Goal: Task Accomplishment & Management: Manage account settings

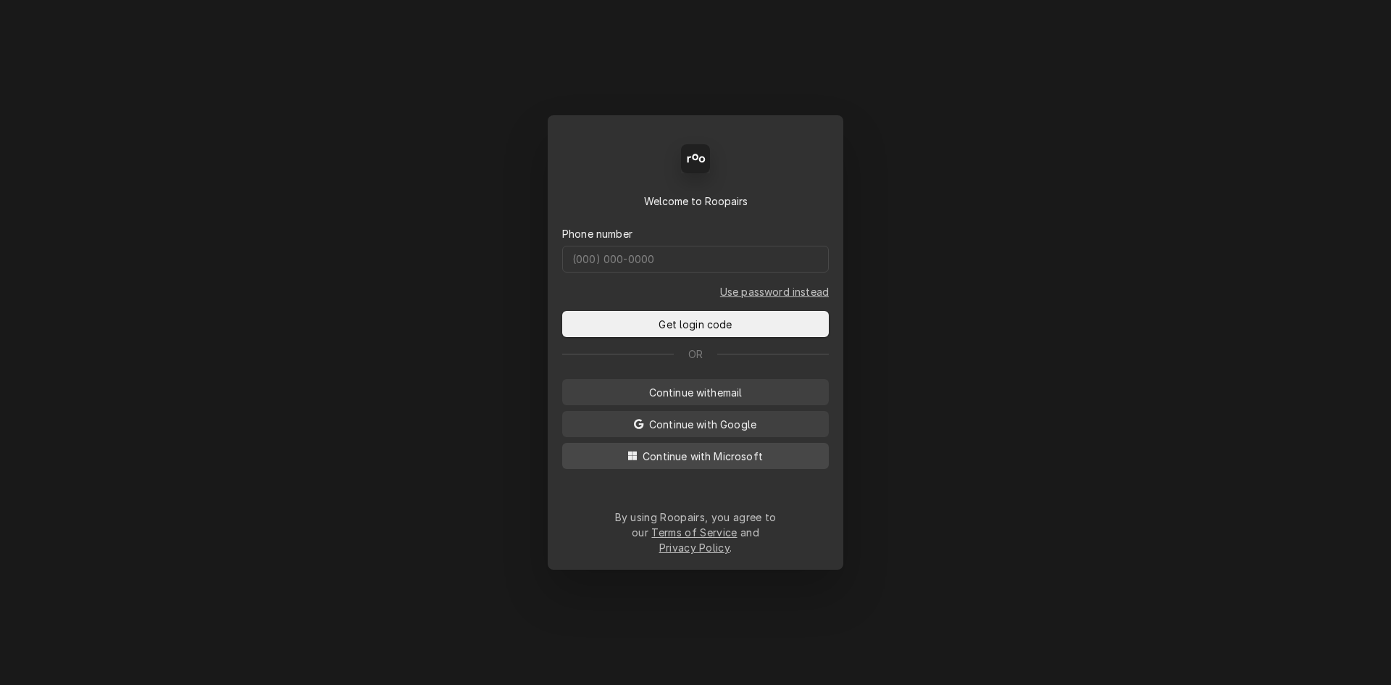
click at [759, 461] on span "Continue with Microsoft" at bounding box center [703, 455] width 126 height 15
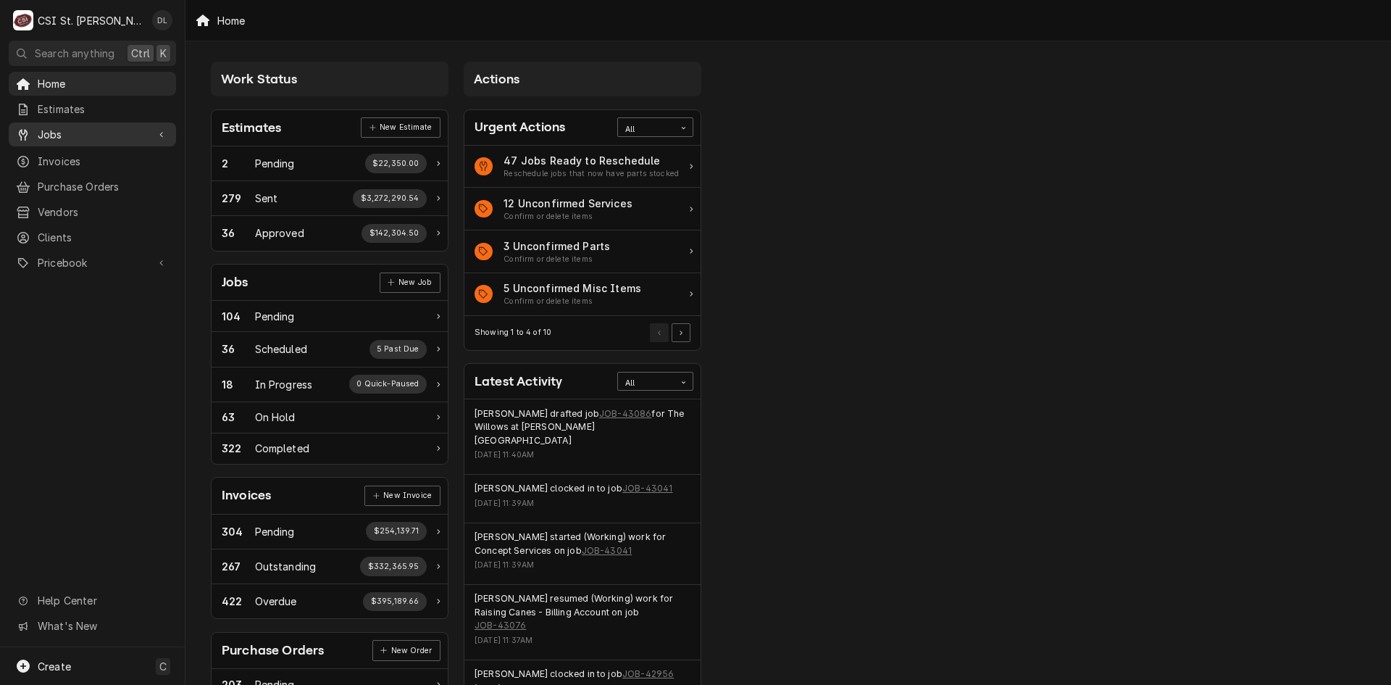
click at [53, 131] on span "Jobs" at bounding box center [92, 134] width 109 height 15
click at [65, 152] on span "Jobs" at bounding box center [103, 159] width 131 height 15
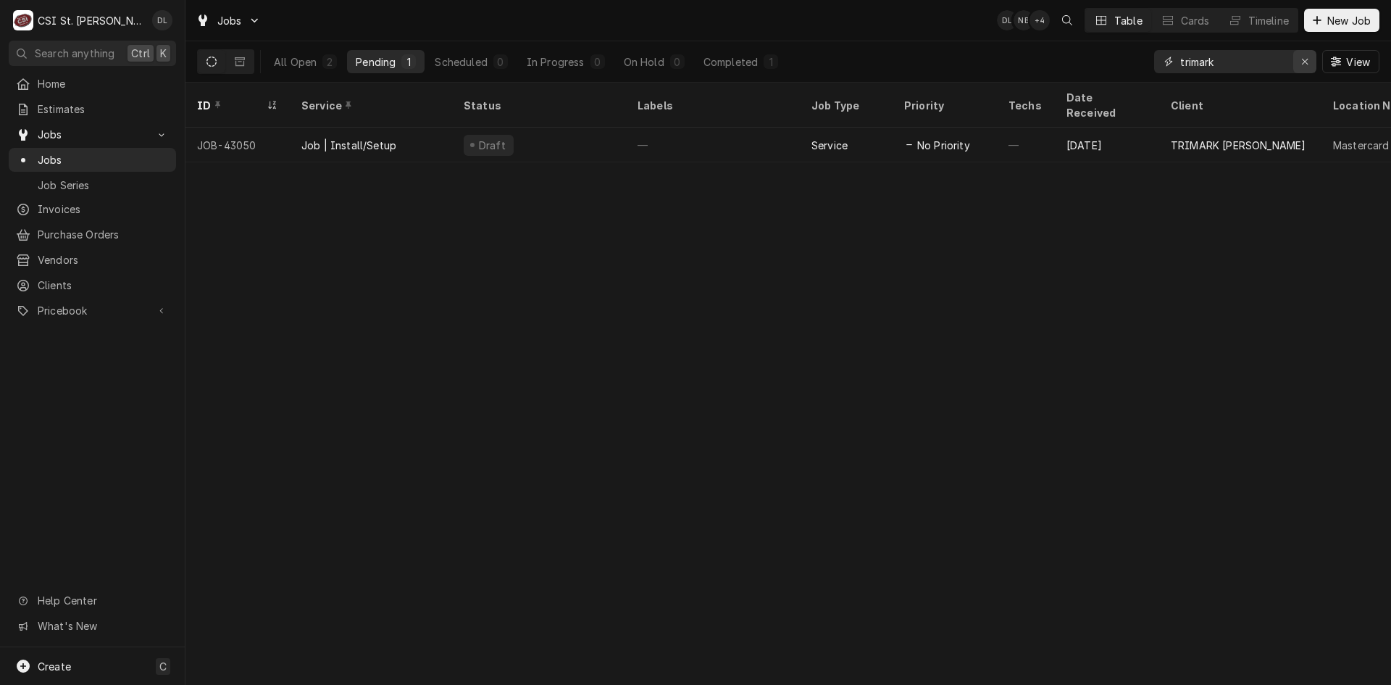
click at [1301, 60] on icon "Erase input" at bounding box center [1305, 62] width 8 height 10
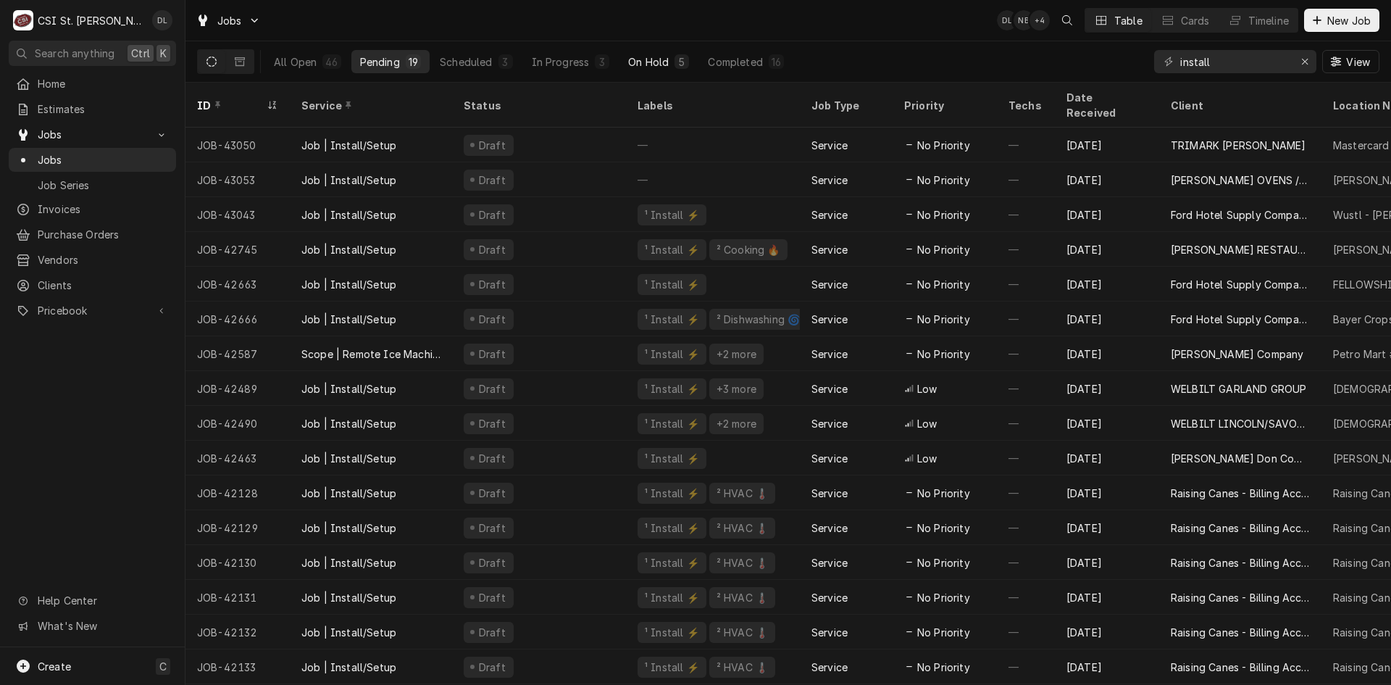
click at [649, 61] on div "On Hold" at bounding box center [648, 61] width 41 height 15
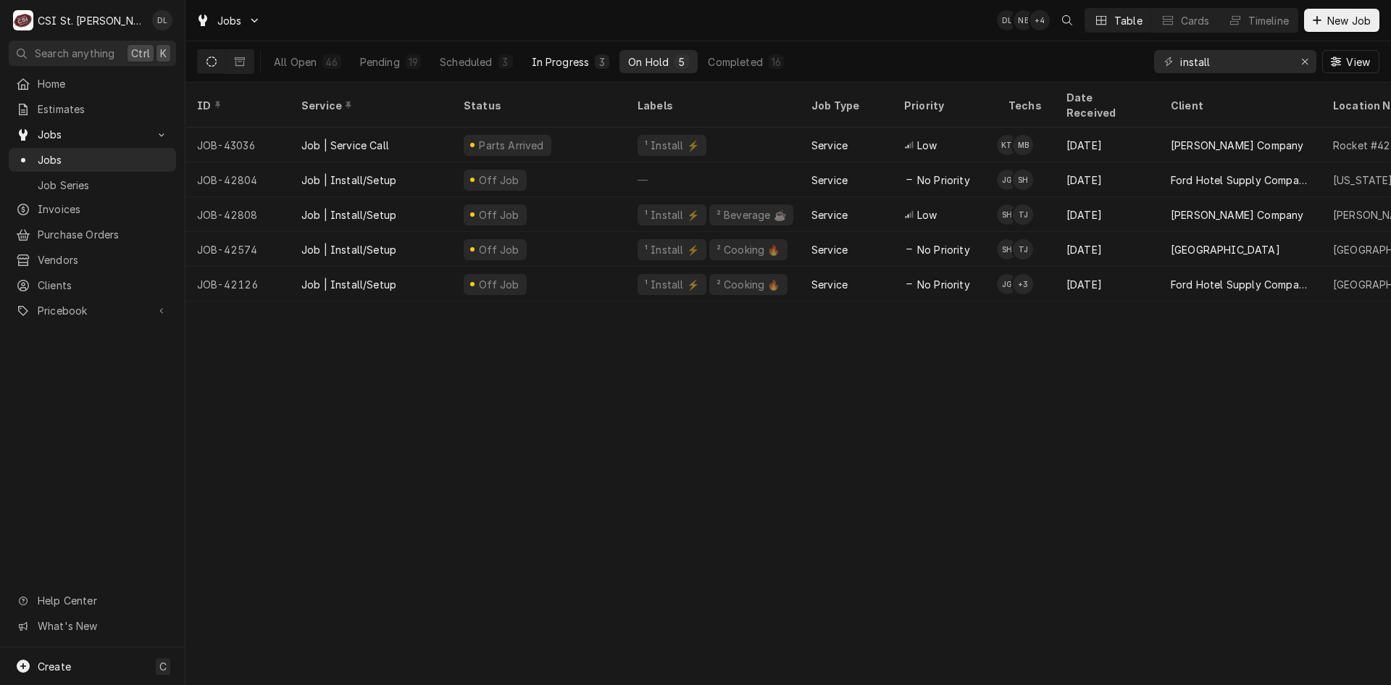
click at [585, 59] on div "In Progress" at bounding box center [561, 61] width 58 height 15
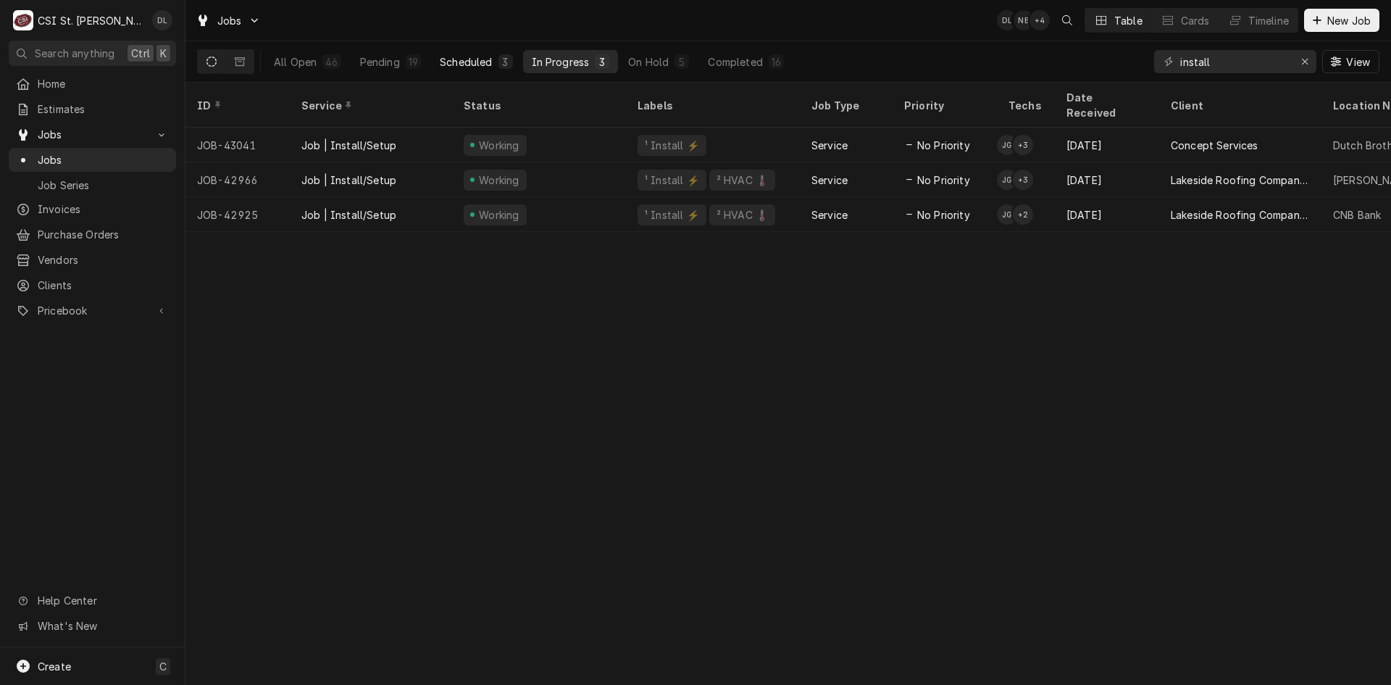
click at [503, 62] on div "3" at bounding box center [505, 61] width 9 height 15
click at [385, 63] on div "Pending" at bounding box center [380, 61] width 40 height 15
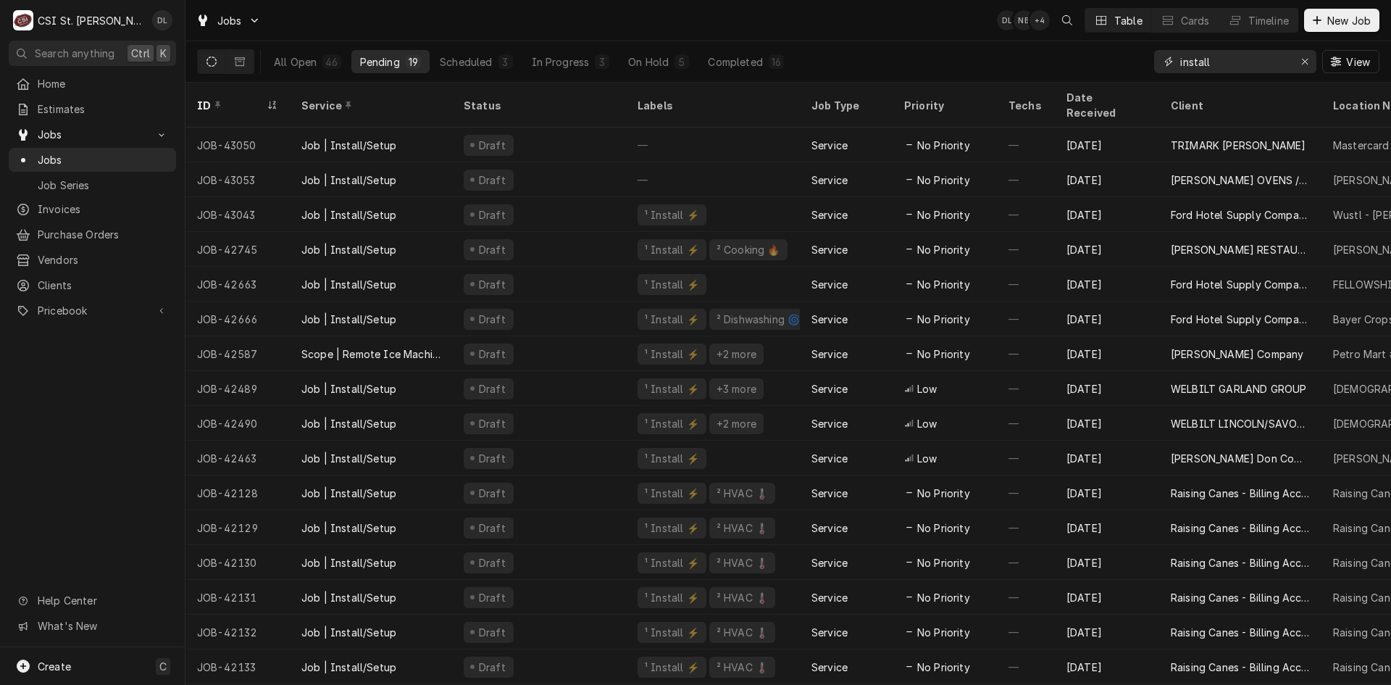
click at [1237, 69] on input "install" at bounding box center [1234, 61] width 109 height 23
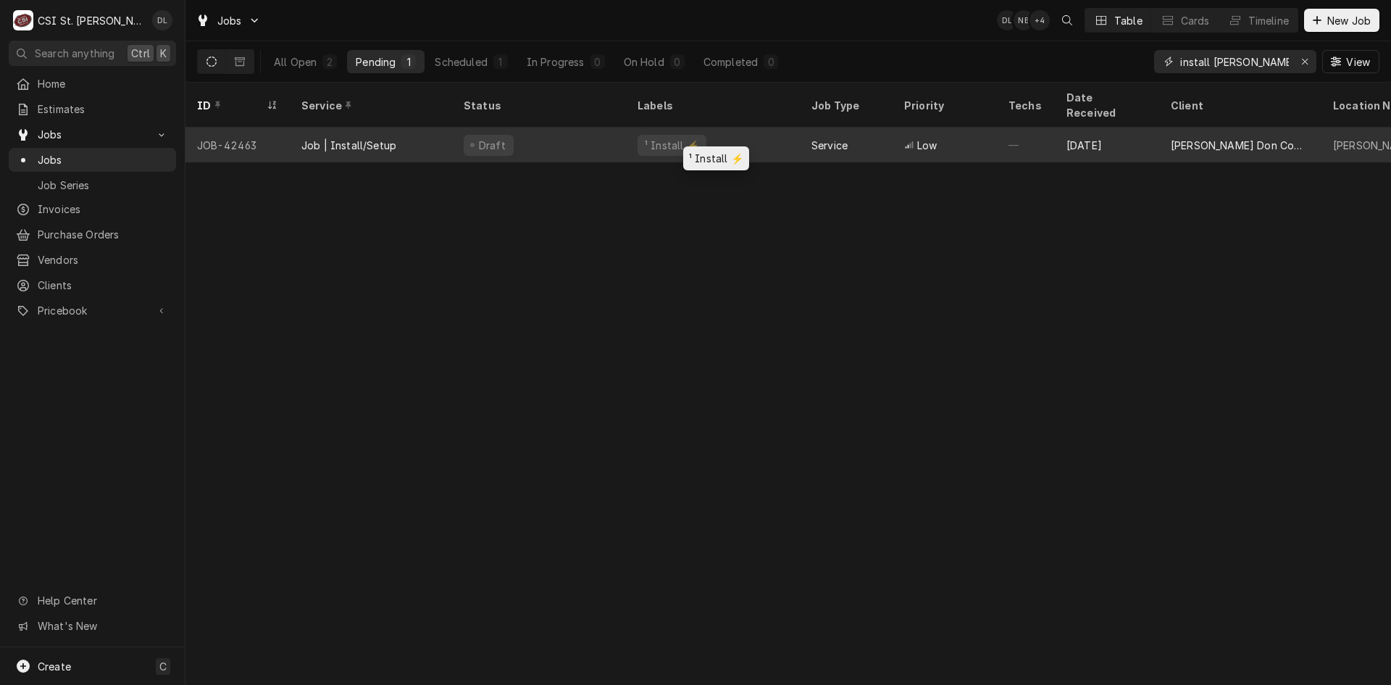
type input "install [PERSON_NAME]"
click at [761, 129] on div "¹ Install ⚡️" at bounding box center [713, 145] width 174 height 35
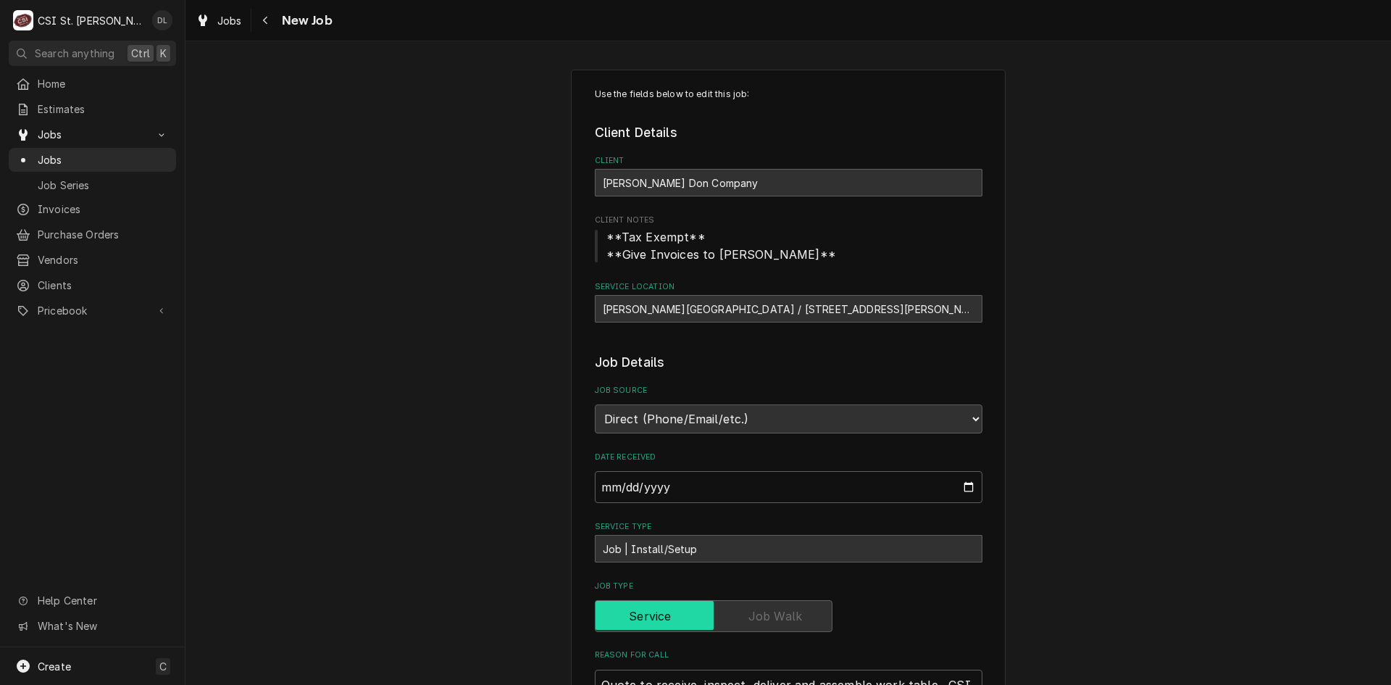
type textarea "x"
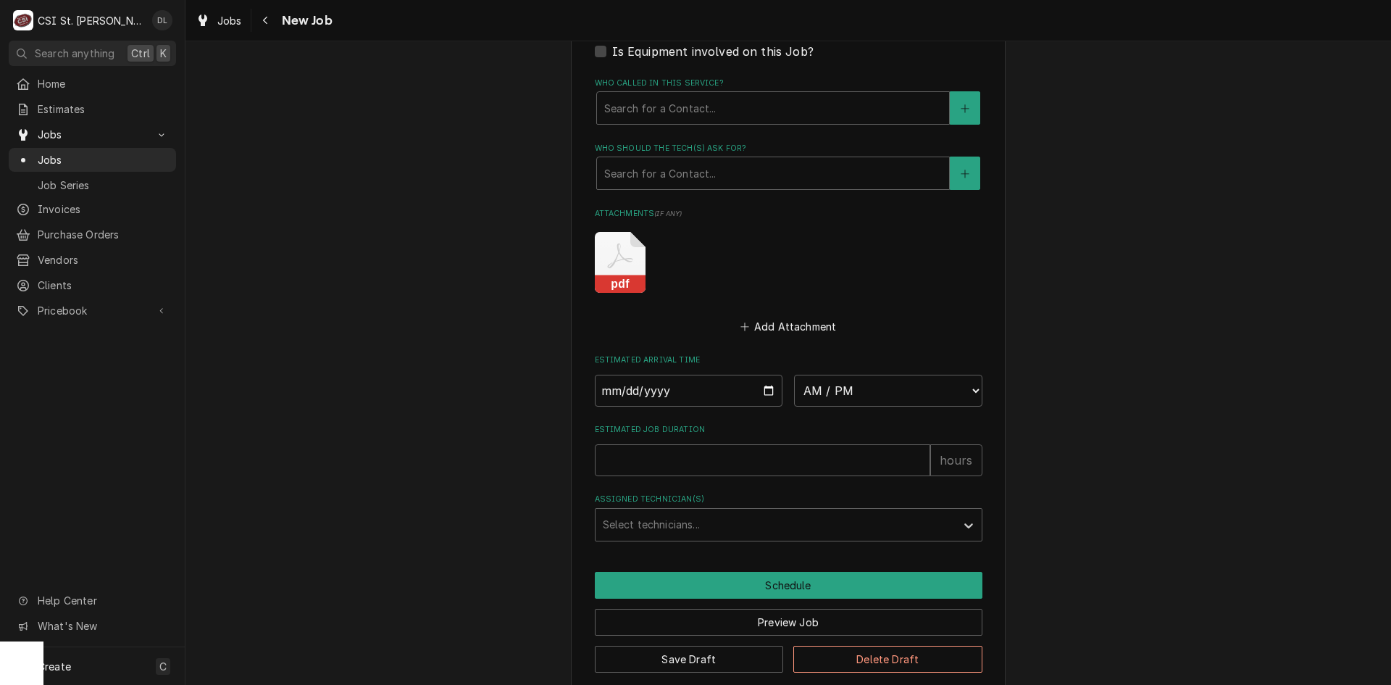
scroll to position [983, 0]
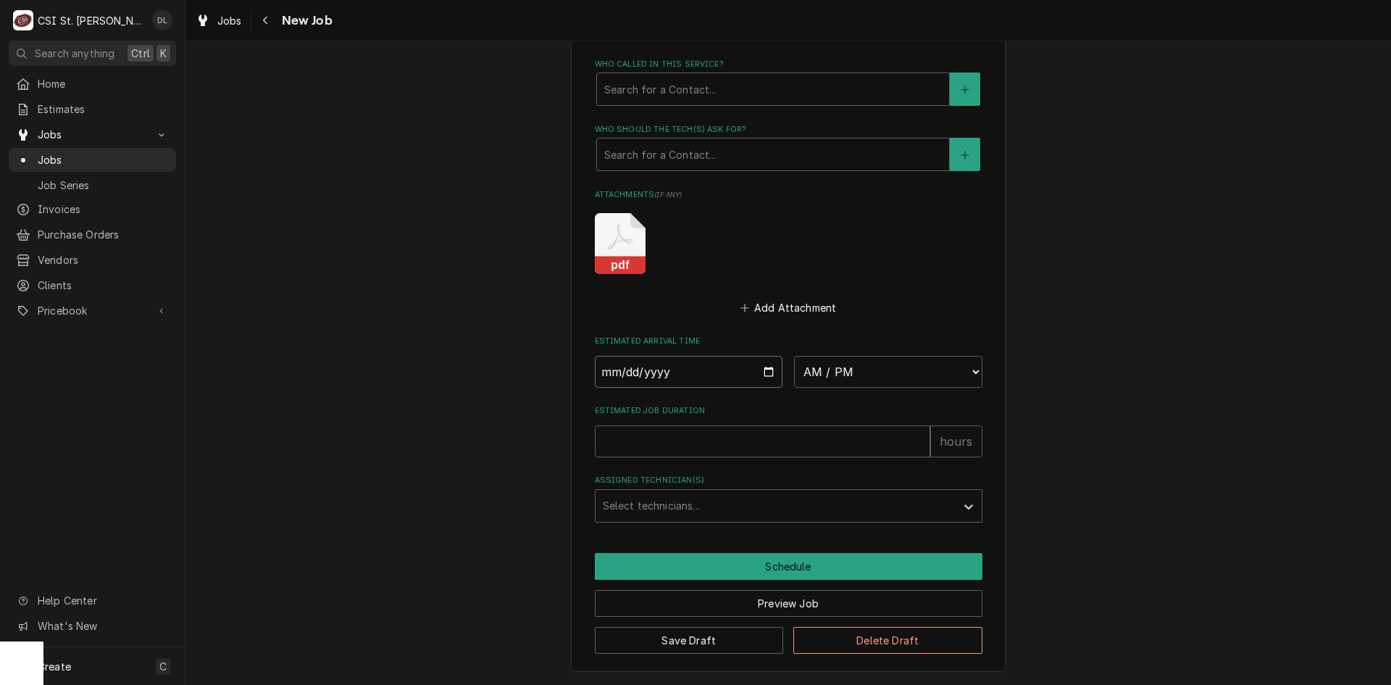
click at [757, 370] on input "Date" at bounding box center [689, 372] width 188 height 32
type input "[DATE]"
type textarea "x"
click at [948, 373] on select "AM / PM 6:00 AM 6:15 AM 6:30 AM 6:45 AM 7:00 AM 7:15 AM 7:30 AM 7:45 AM 8:00 AM…" at bounding box center [888, 372] width 188 height 32
select select "12:00:00"
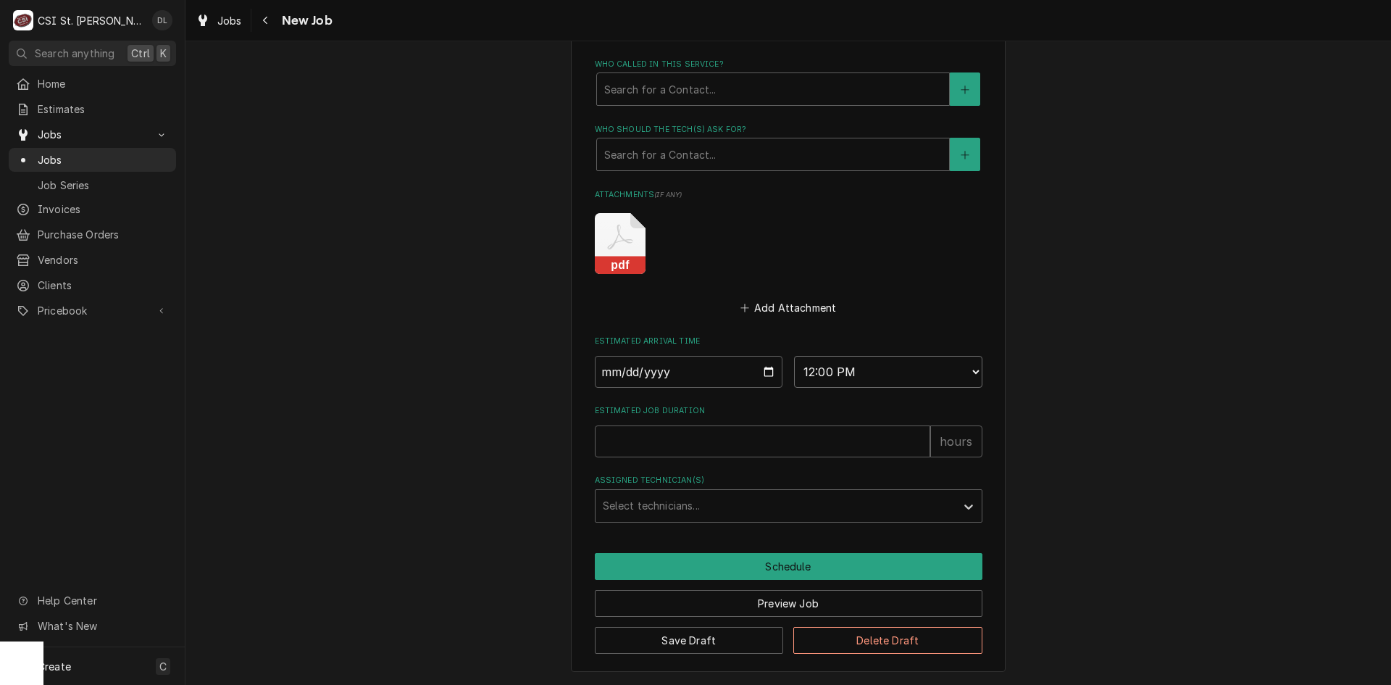
click at [794, 356] on select "AM / PM 6:00 AM 6:15 AM 6:30 AM 6:45 AM 7:00 AM 7:15 AM 7:30 AM 7:45 AM 8:00 AM…" at bounding box center [888, 372] width 188 height 32
type textarea "x"
click at [833, 506] on div "Assigned Technician(s)" at bounding box center [776, 506] width 346 height 26
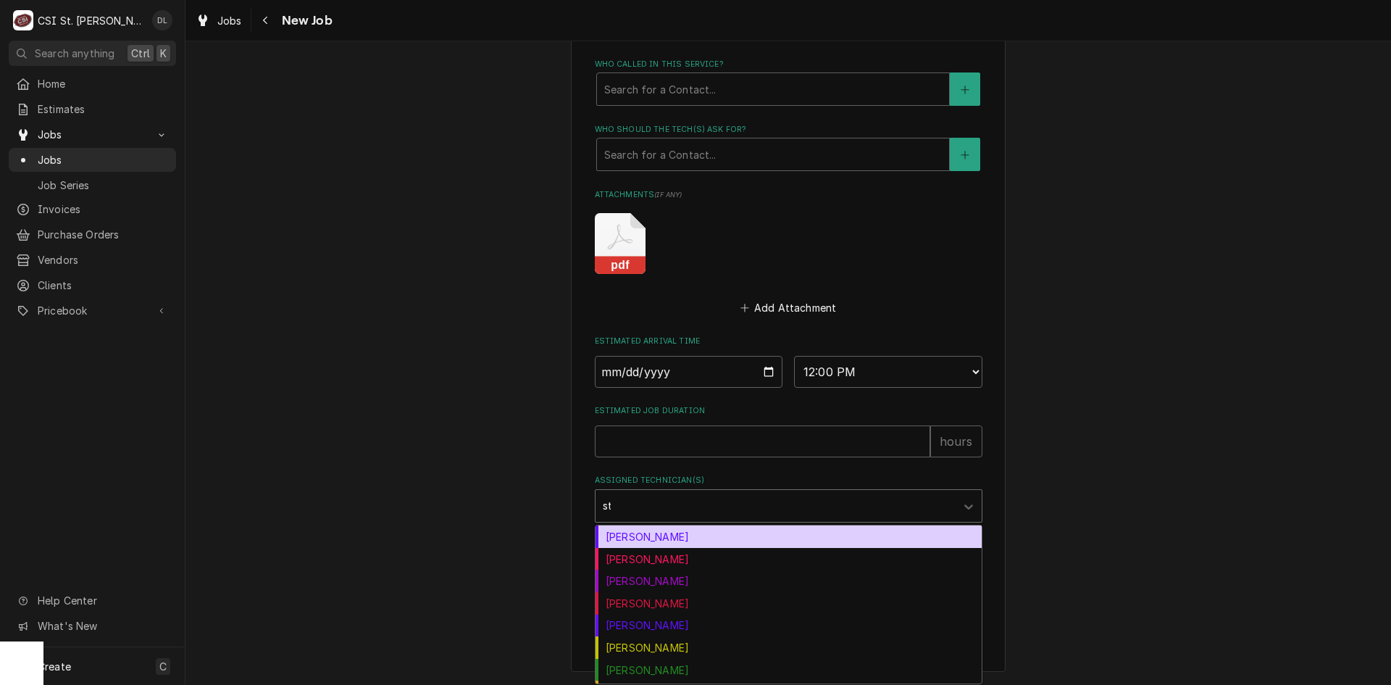
type input "ste"
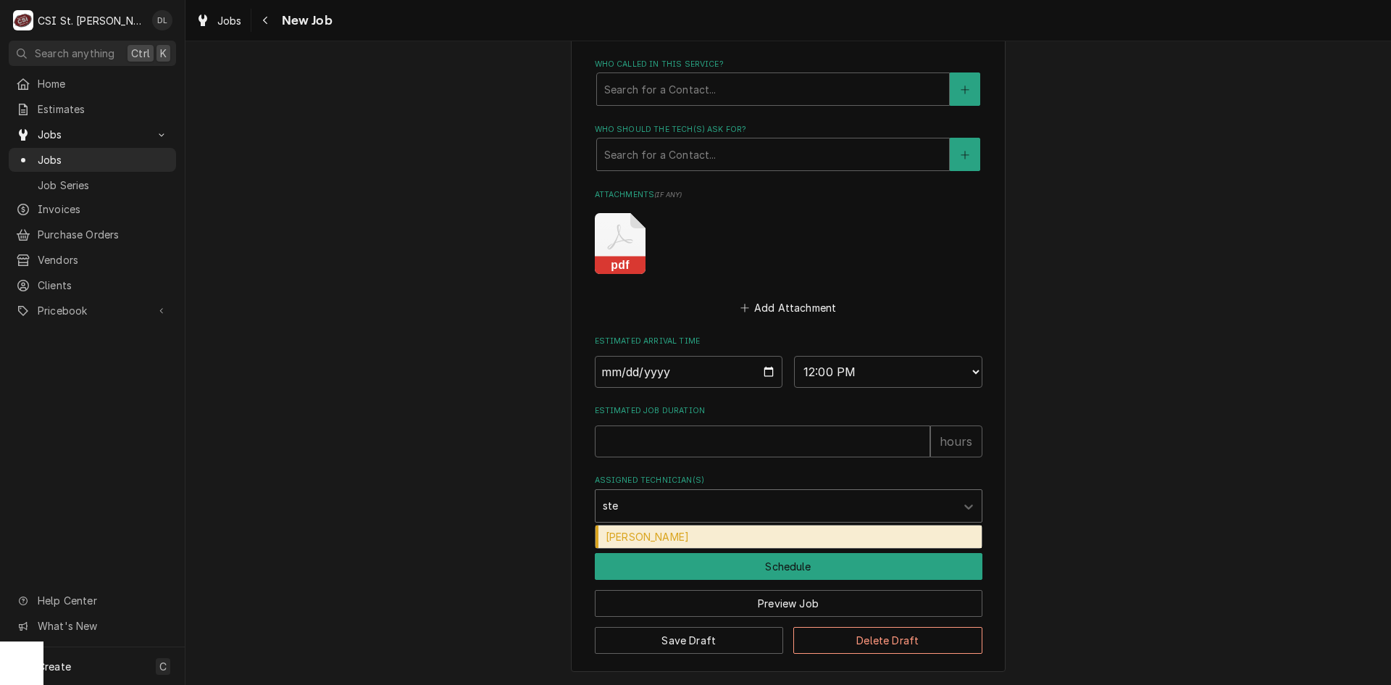
type textarea "x"
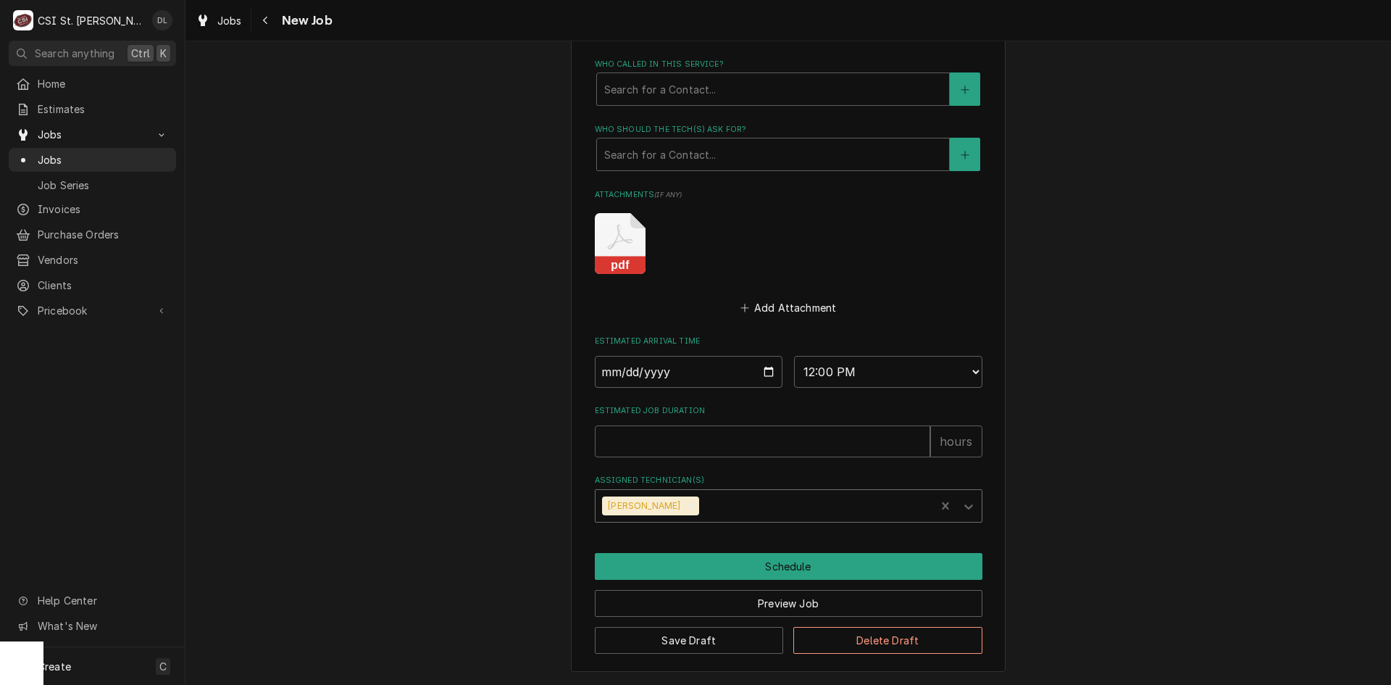
type textarea "x"
type input "c"
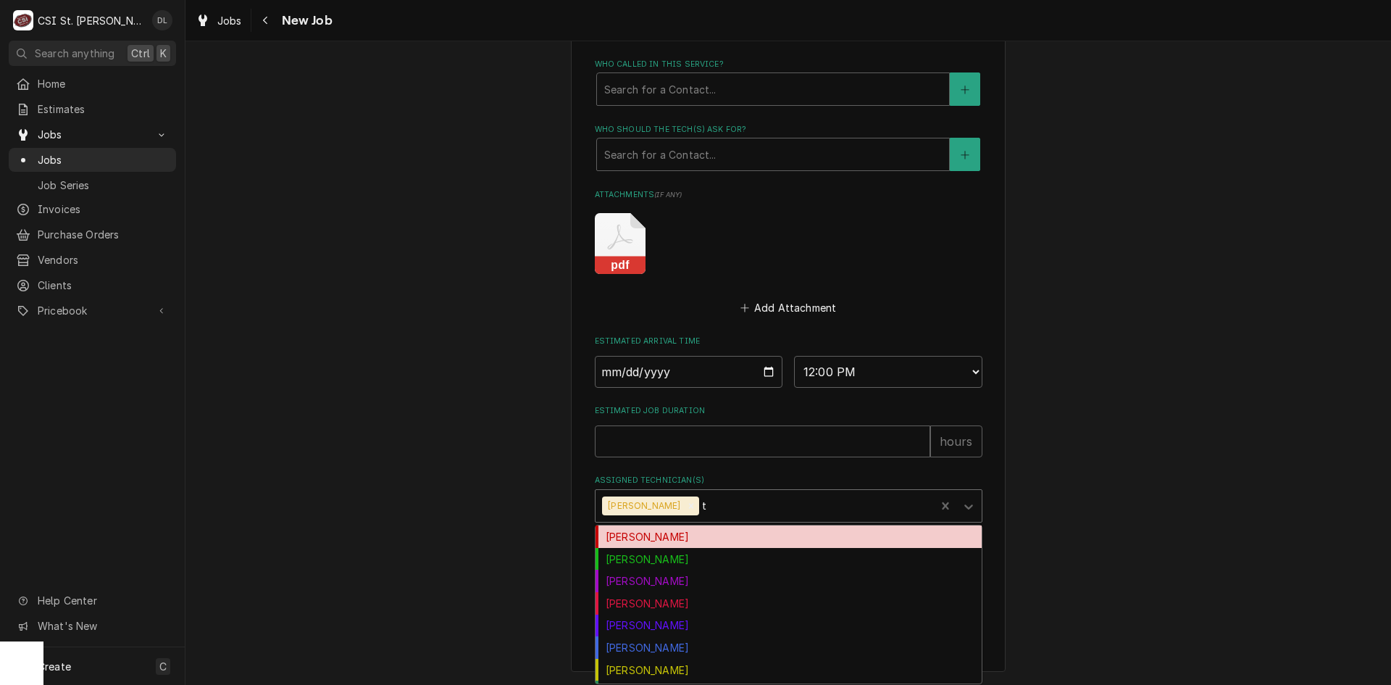
type input "tr"
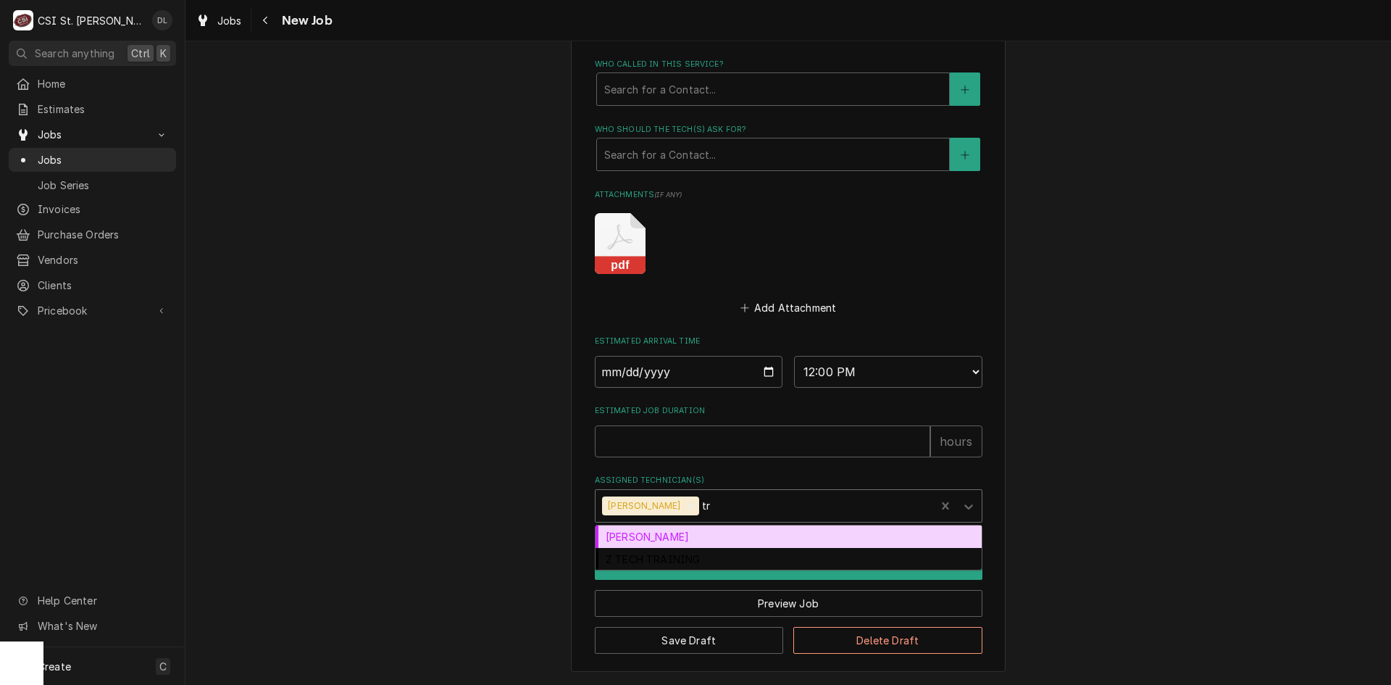
type textarea "x"
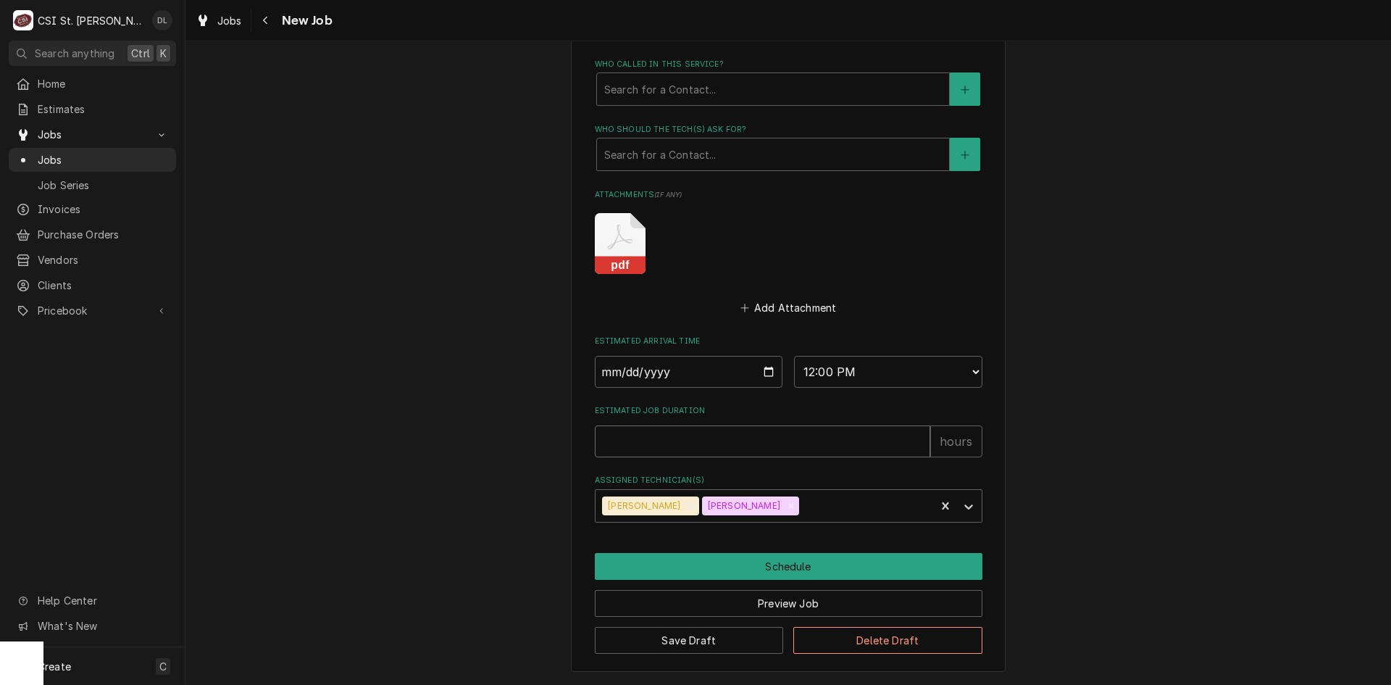
click at [777, 438] on input "Estimated Job Duration" at bounding box center [762, 441] width 335 height 32
type textarea "x"
type input "4"
type textarea "x"
type input "4"
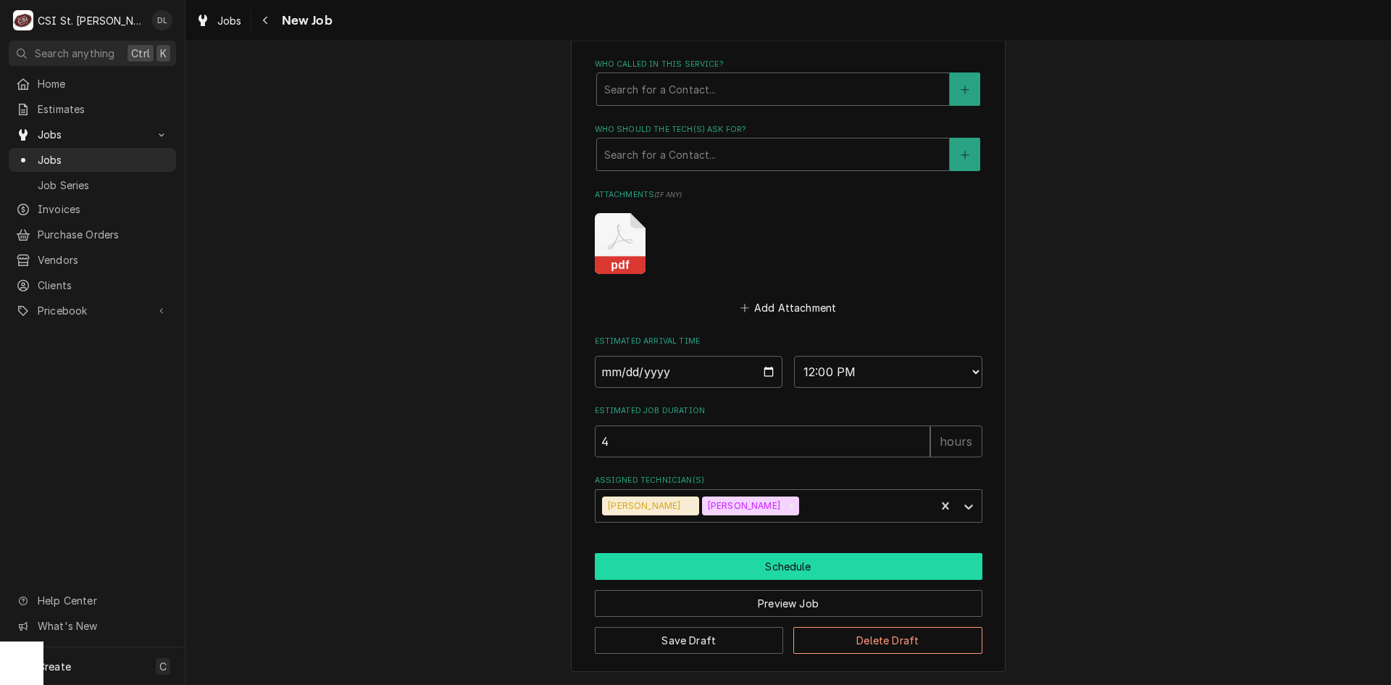
click at [794, 569] on button "Schedule" at bounding box center [789, 566] width 388 height 27
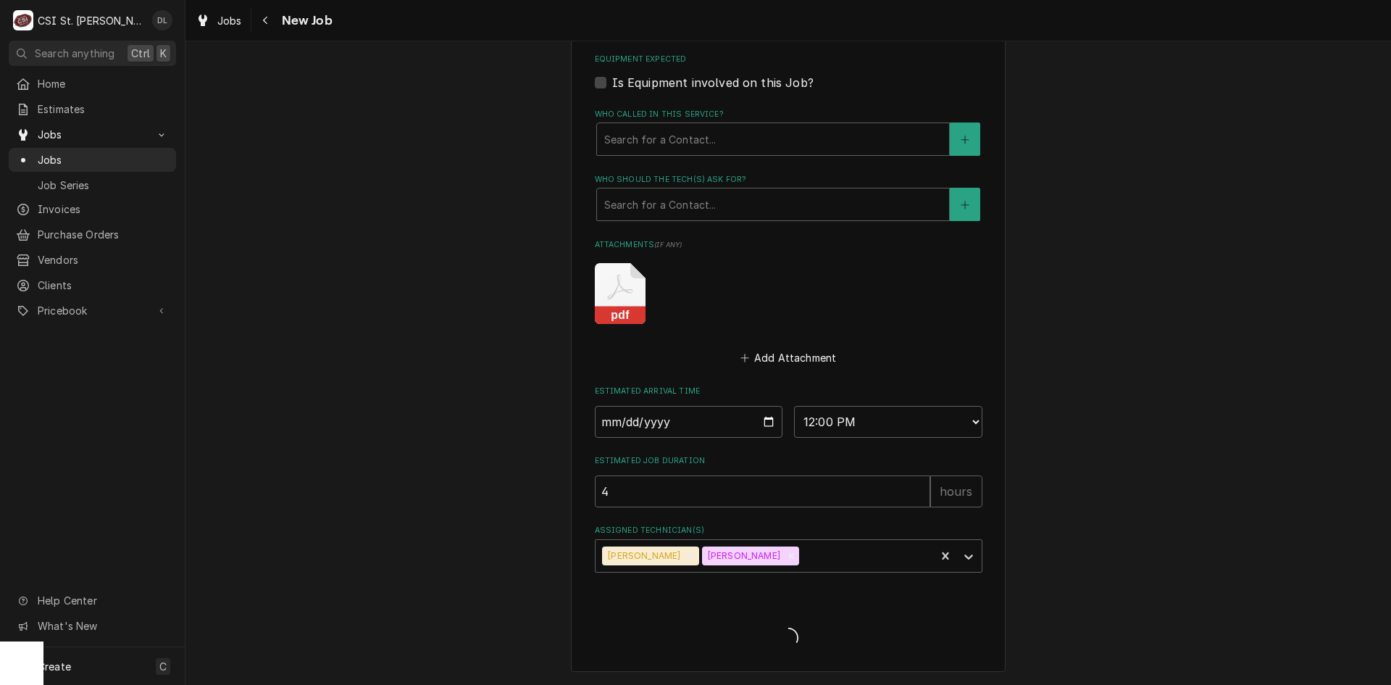
type textarea "x"
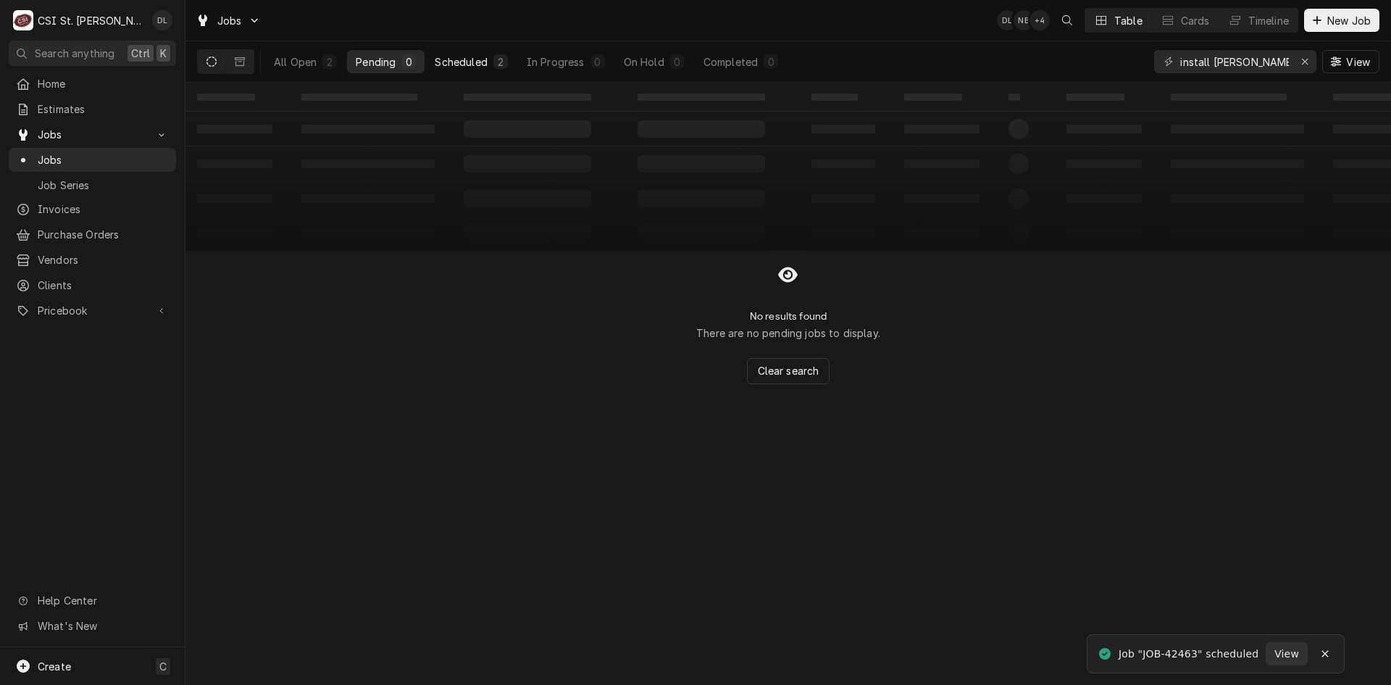
click at [478, 65] on div "Scheduled" at bounding box center [461, 61] width 52 height 15
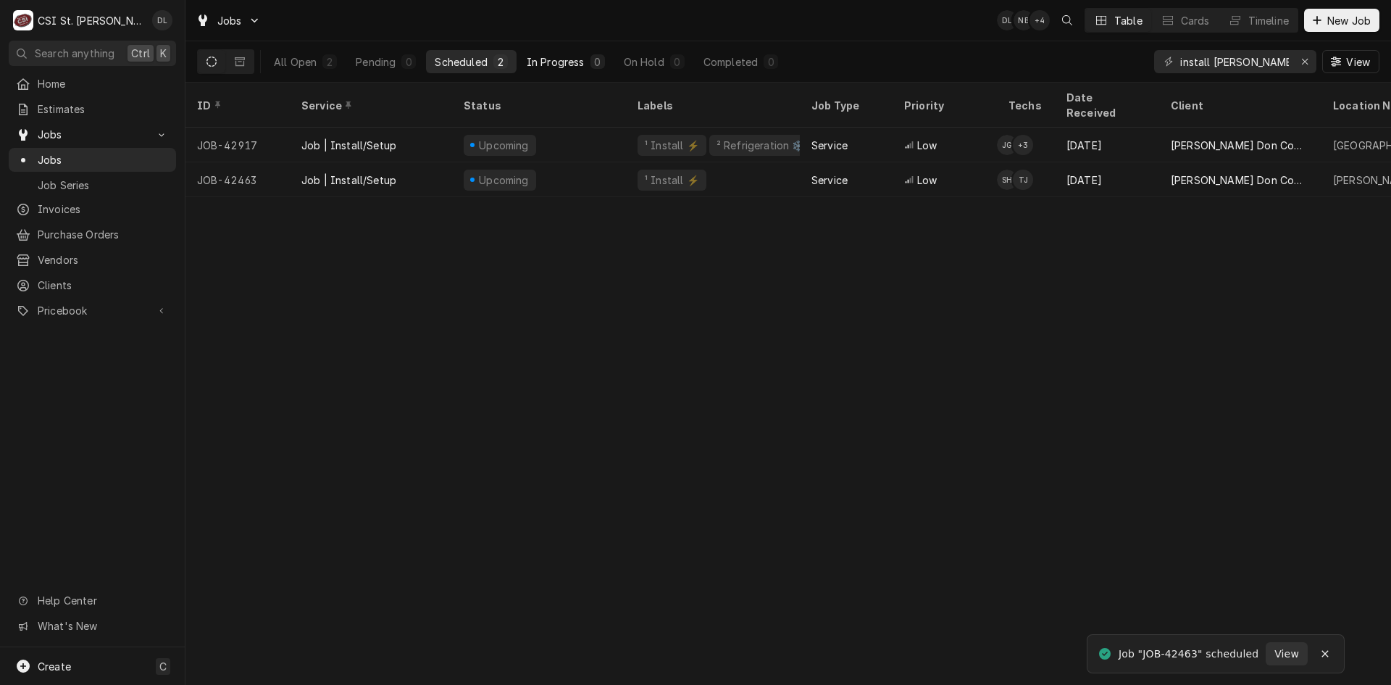
click at [577, 56] on div "In Progress" at bounding box center [556, 61] width 58 height 15
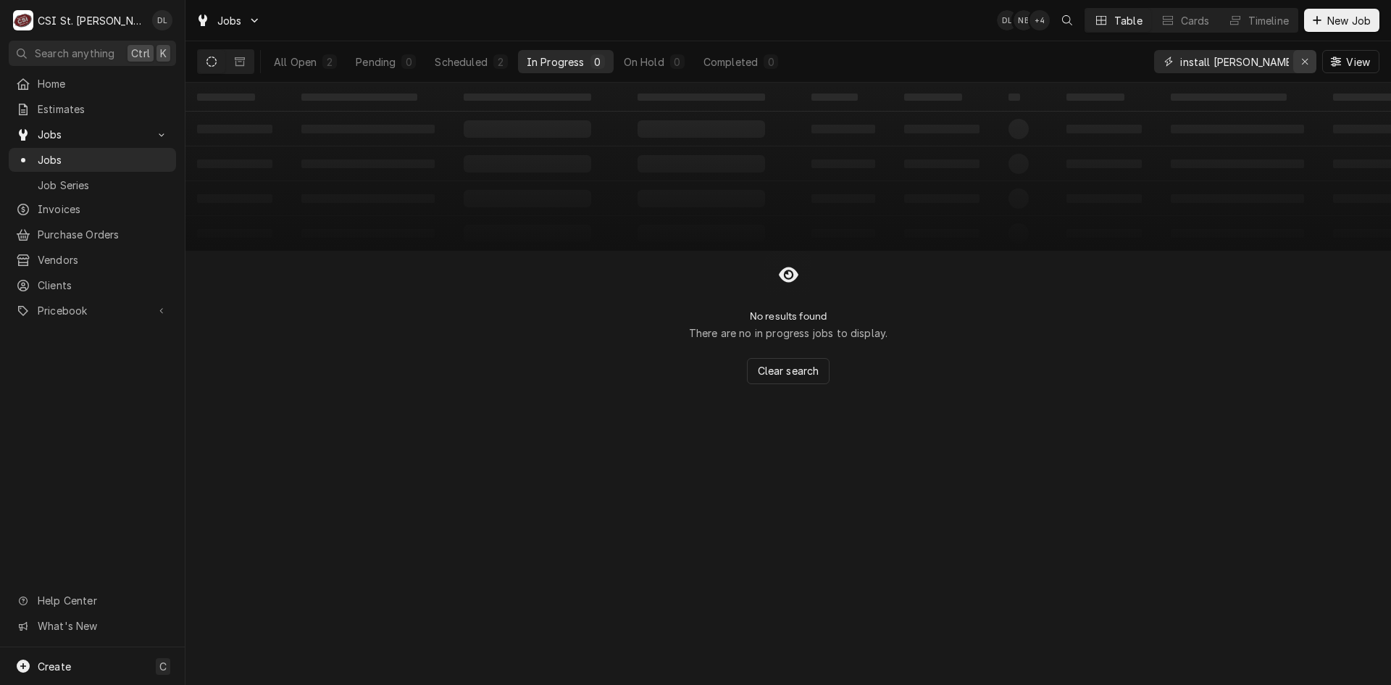
click at [1304, 62] on icon "Erase input" at bounding box center [1305, 62] width 8 height 10
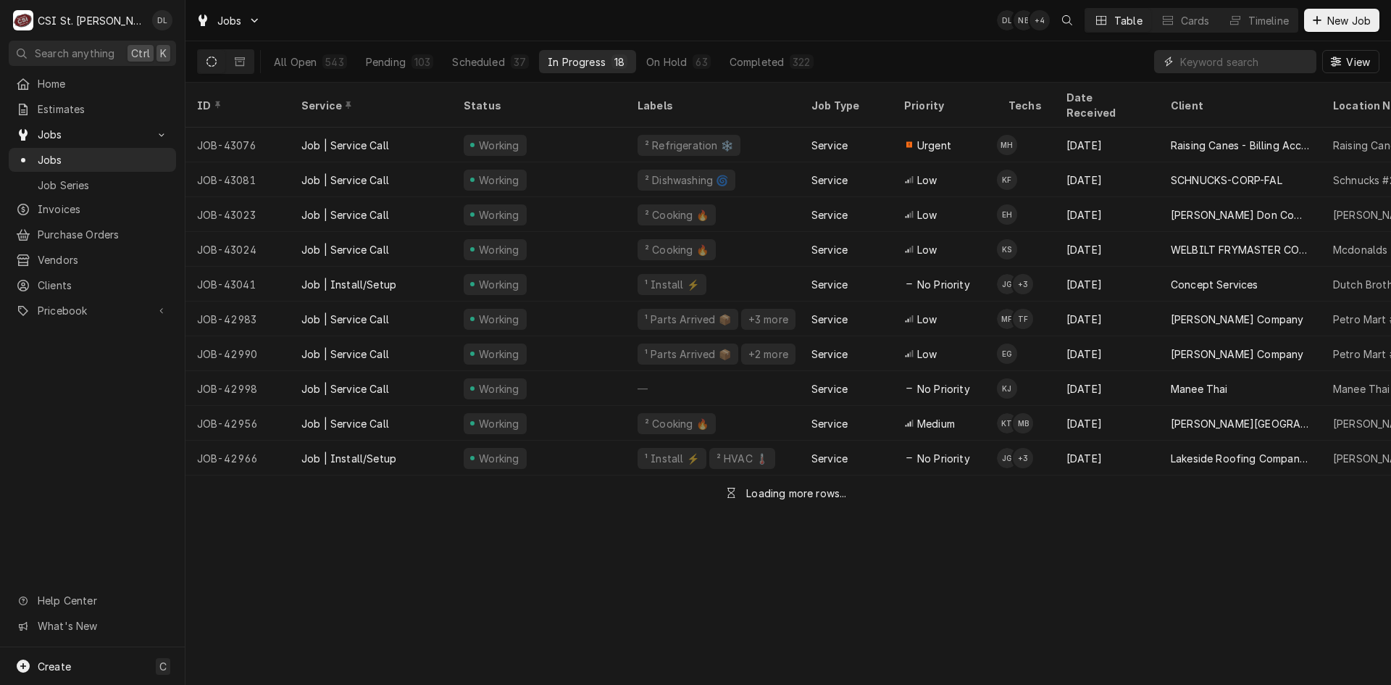
click at [1202, 65] on input "Dynamic Content Wrapper" at bounding box center [1244, 61] width 129 height 23
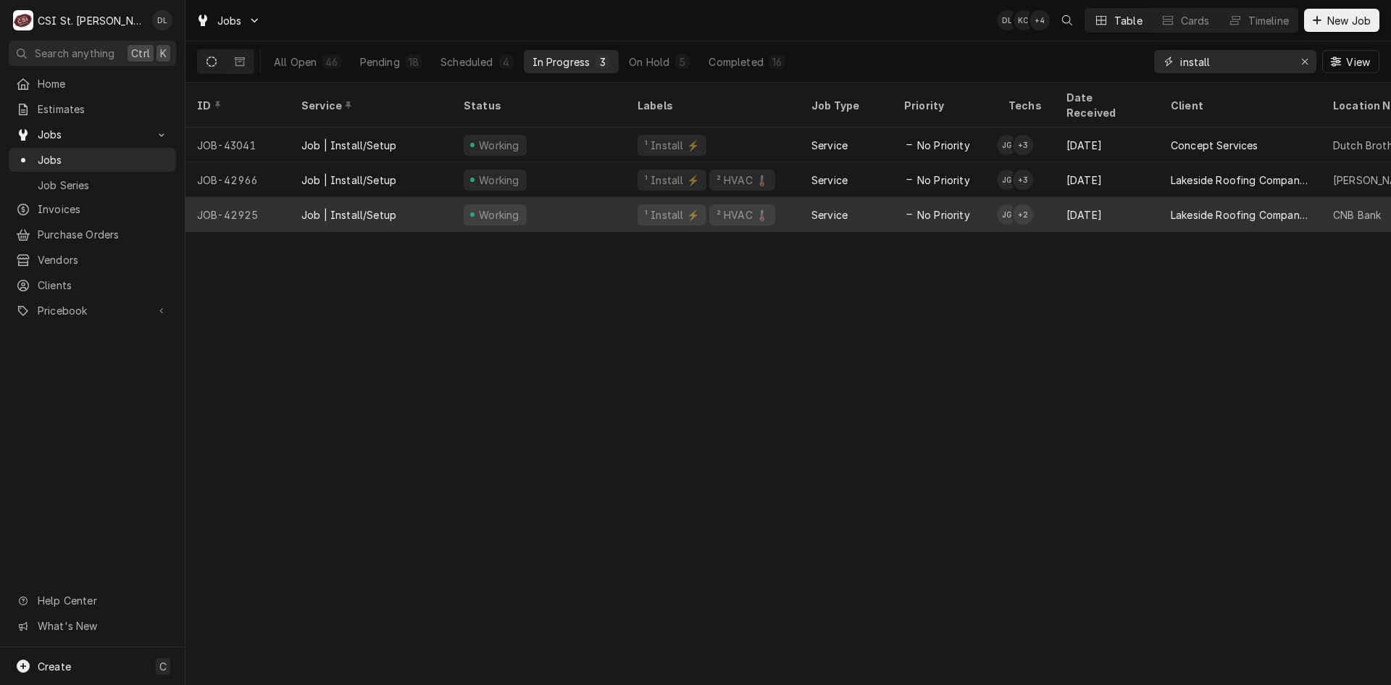
type input "install"
click at [873, 197] on div "Service" at bounding box center [846, 214] width 93 height 35
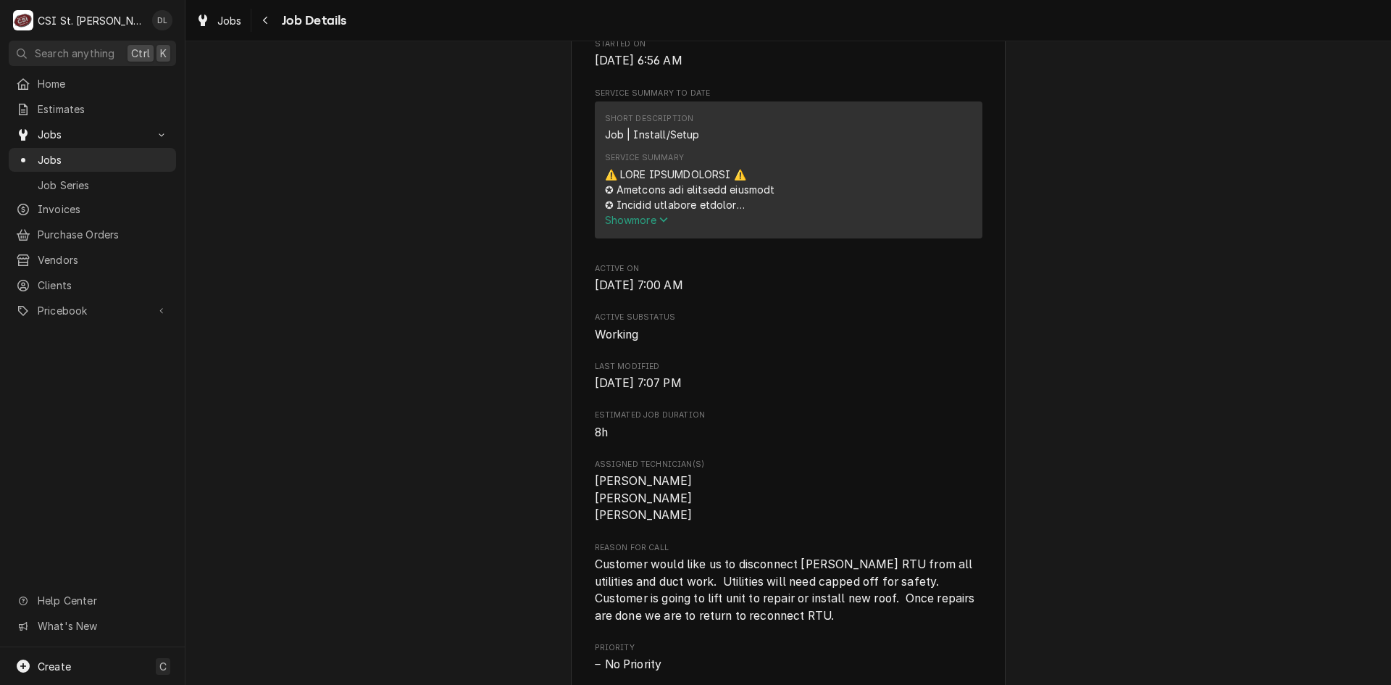
scroll to position [290, 0]
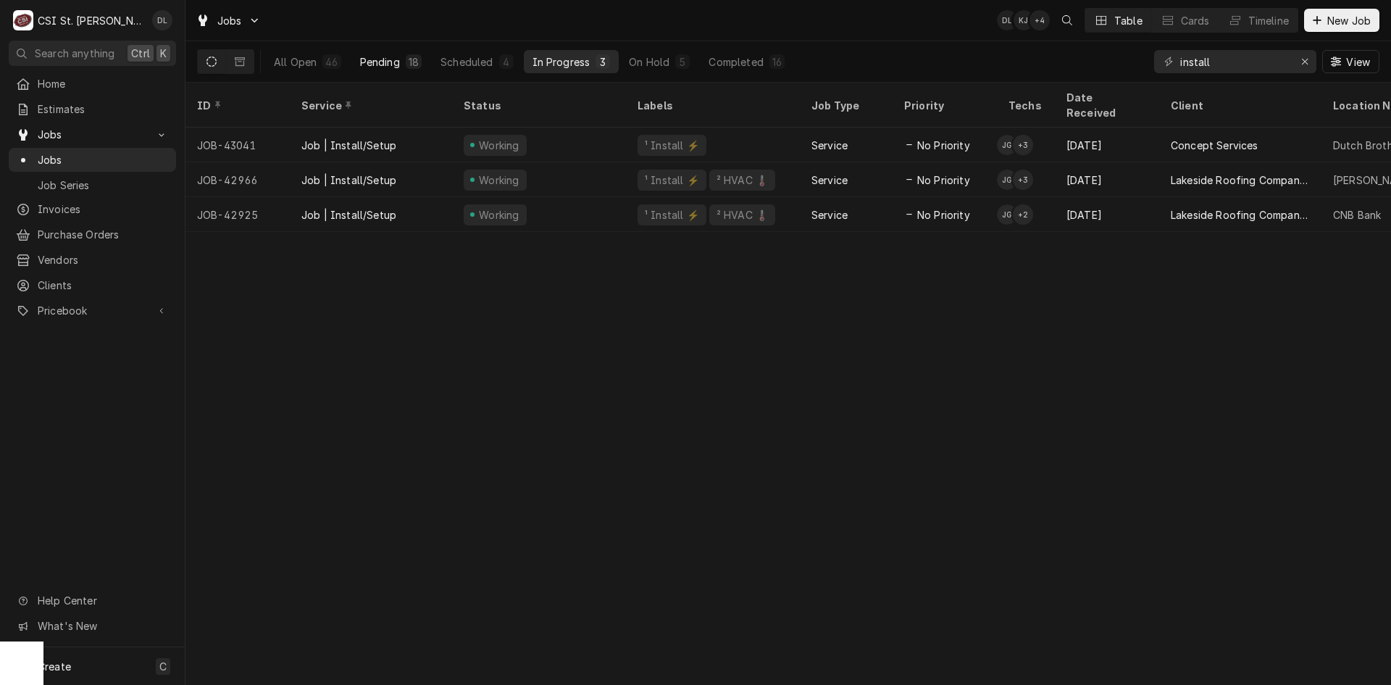
click at [398, 64] on div "Pending" at bounding box center [380, 61] width 40 height 15
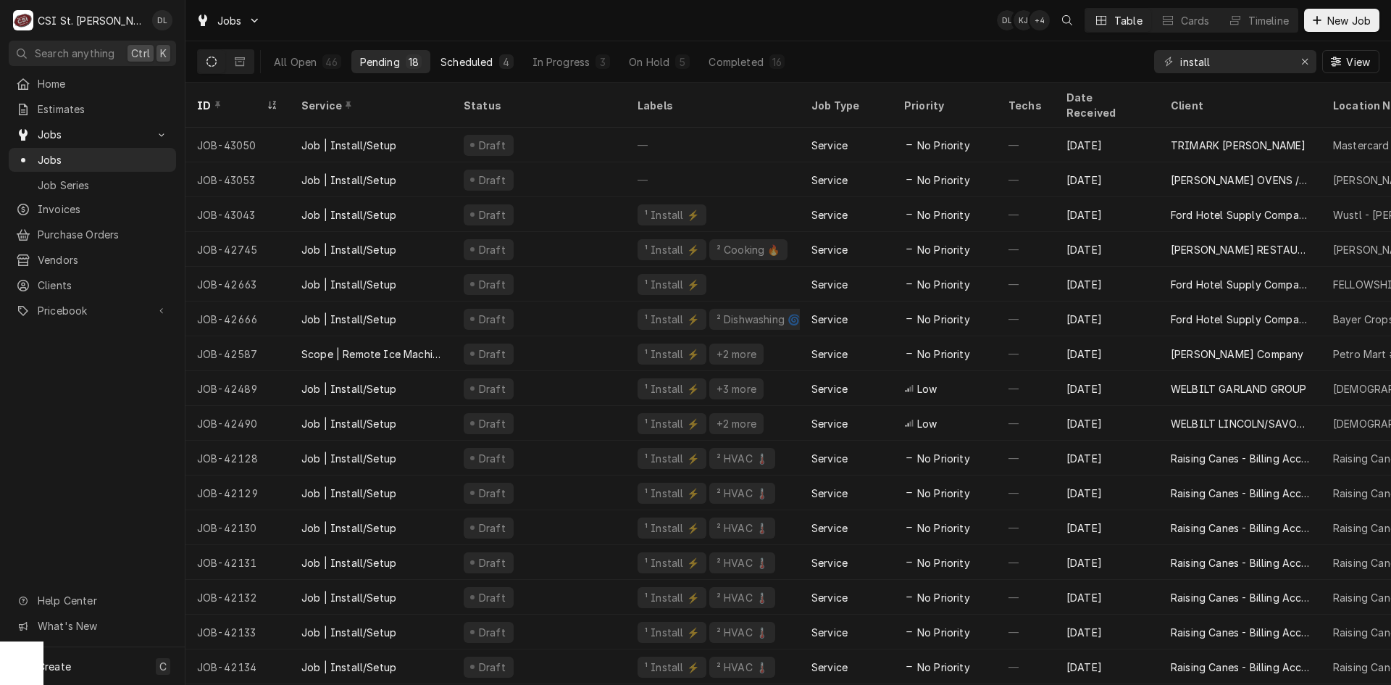
click at [469, 63] on div "Scheduled" at bounding box center [467, 61] width 52 height 15
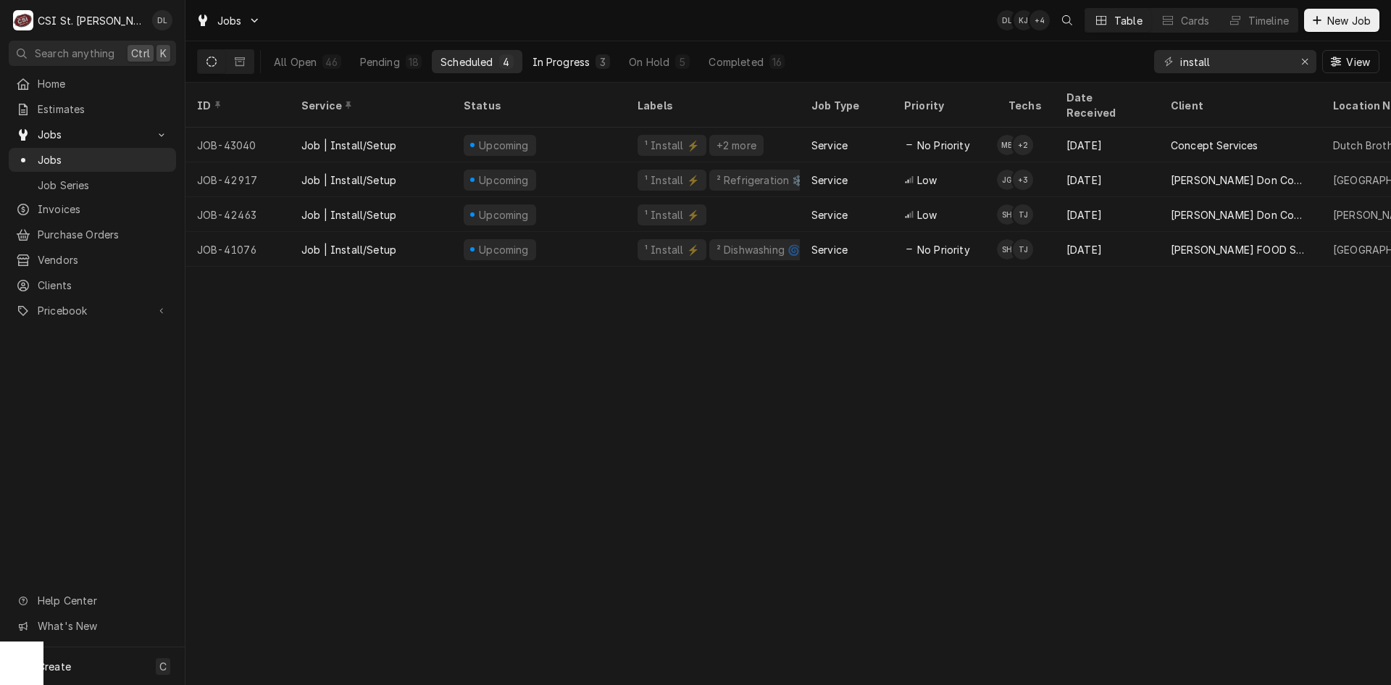
click at [550, 63] on div "In Progress" at bounding box center [562, 61] width 58 height 15
